Goal: Information Seeking & Learning: Find specific fact

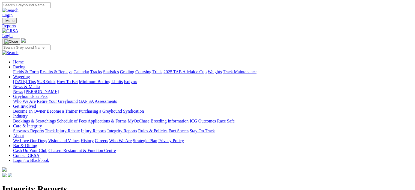
click at [48, 183] on link "Integrity Reports" at bounding box center [33, 185] width 30 height 5
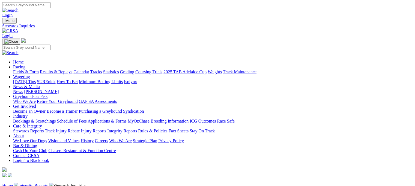
click at [71, 69] on link "Results & Replays" at bounding box center [56, 71] width 32 height 5
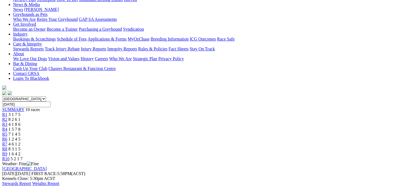
scroll to position [87, 0]
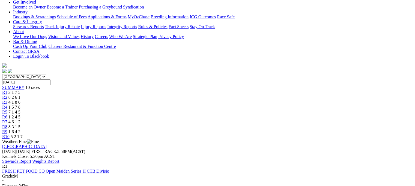
scroll to position [106, 0]
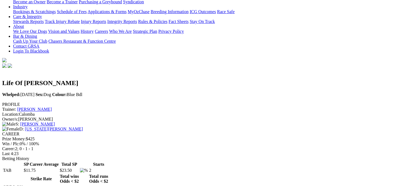
scroll to position [110, 0]
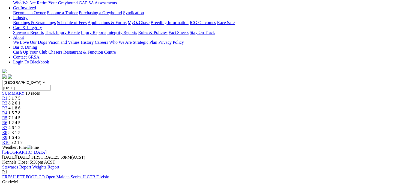
scroll to position [99, 0]
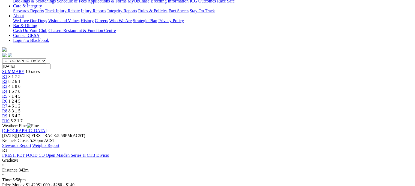
scroll to position [121, 0]
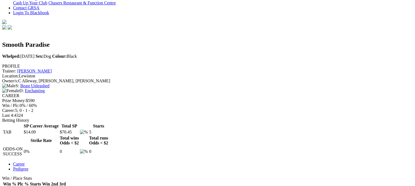
scroll to position [150, 0]
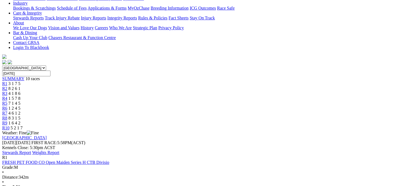
scroll to position [120, 0]
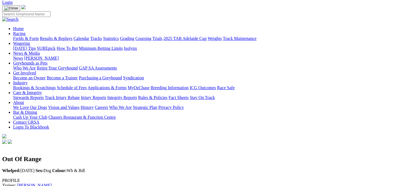
scroll to position [33, 0]
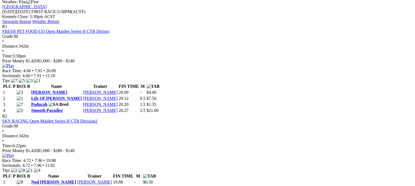
scroll to position [244, 0]
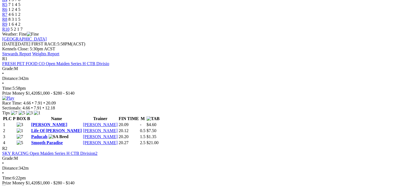
scroll to position [213, 0]
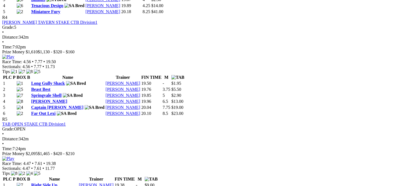
scroll to position [550, 0]
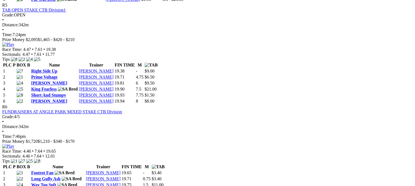
scroll to position [647, 0]
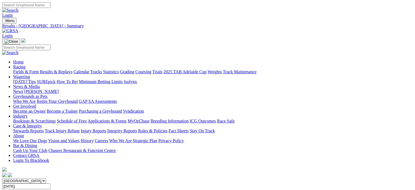
click at [44, 128] on link "Stewards Reports" at bounding box center [28, 130] width 31 height 5
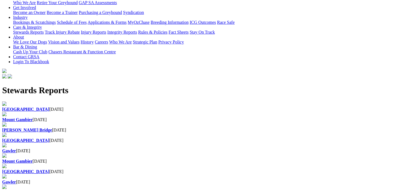
scroll to position [103, 0]
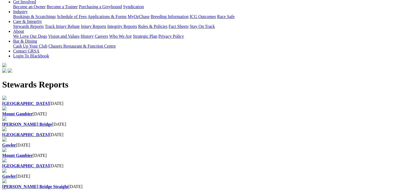
scroll to position [105, 0]
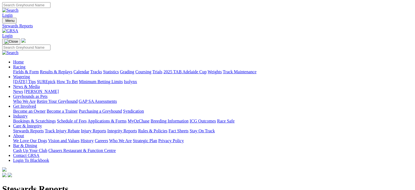
scroll to position [133, 0]
